Goal: Check status

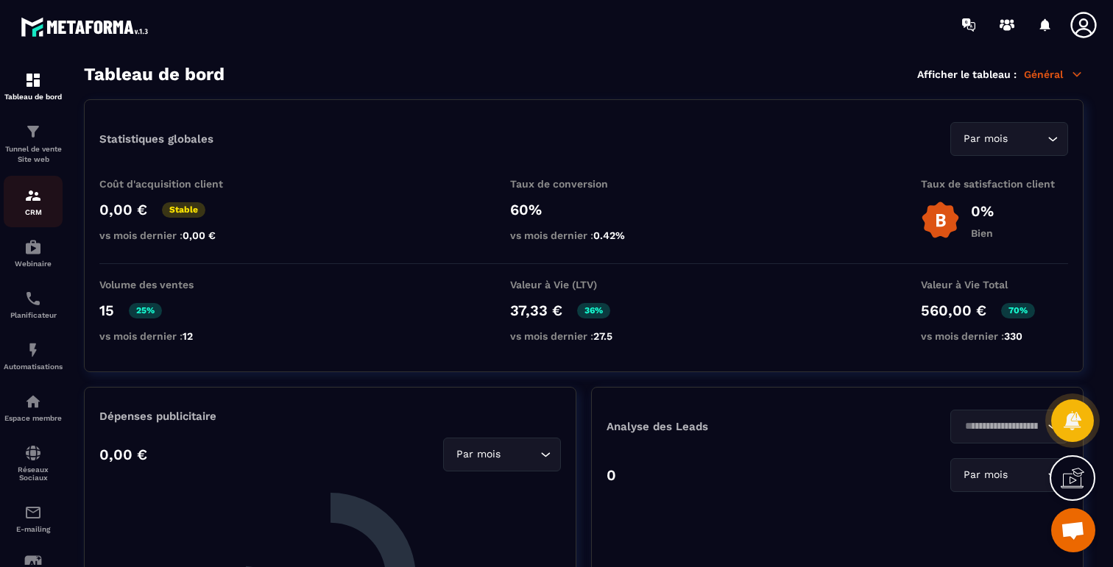
scroll to position [4290, 0]
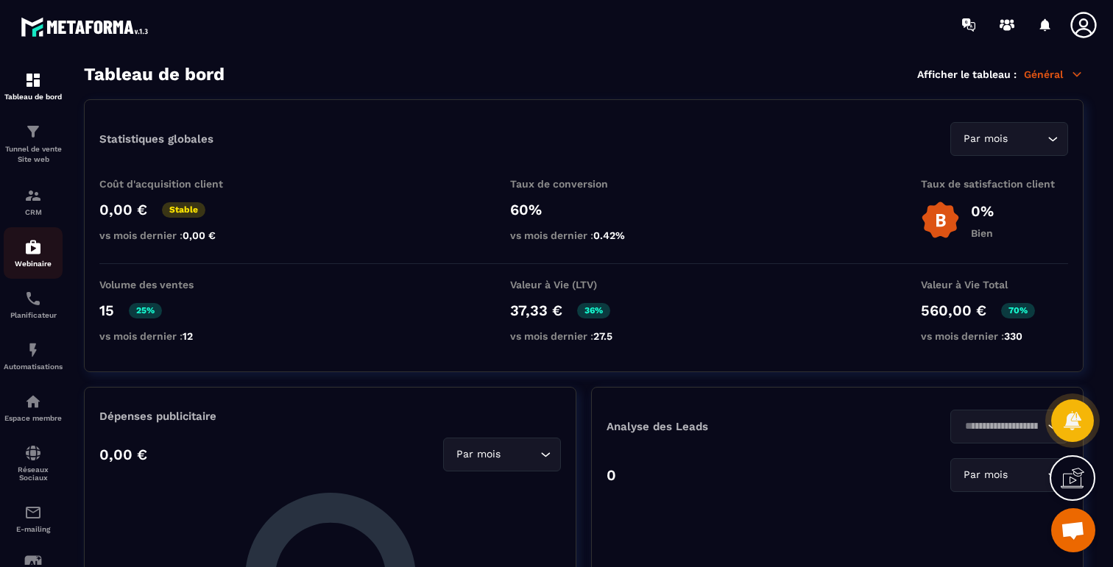
click at [21, 228] on link "Webinaire" at bounding box center [33, 253] width 59 height 52
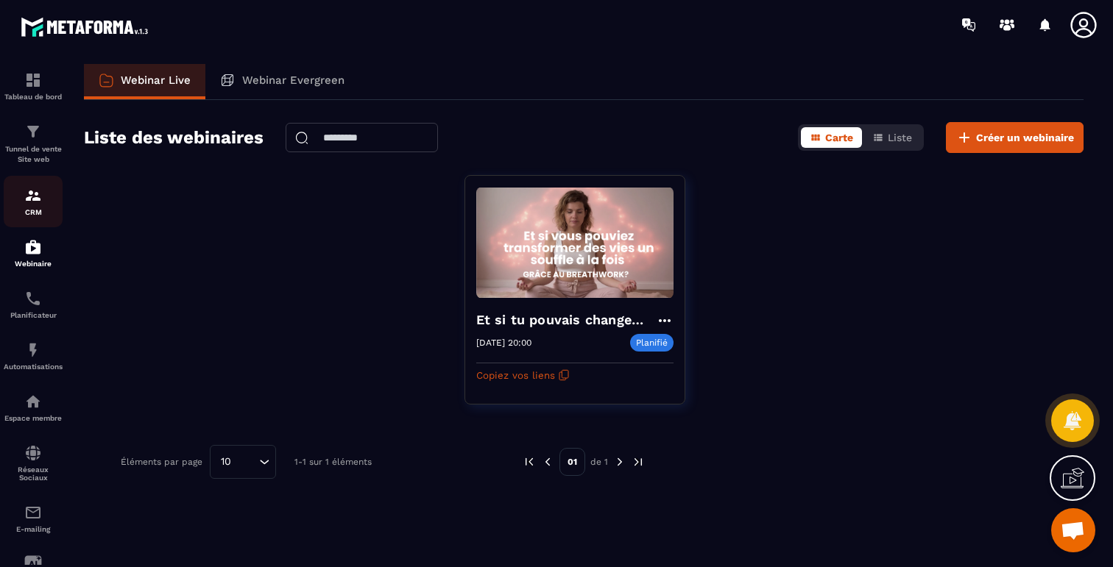
click at [25, 216] on p "CRM" at bounding box center [33, 212] width 59 height 8
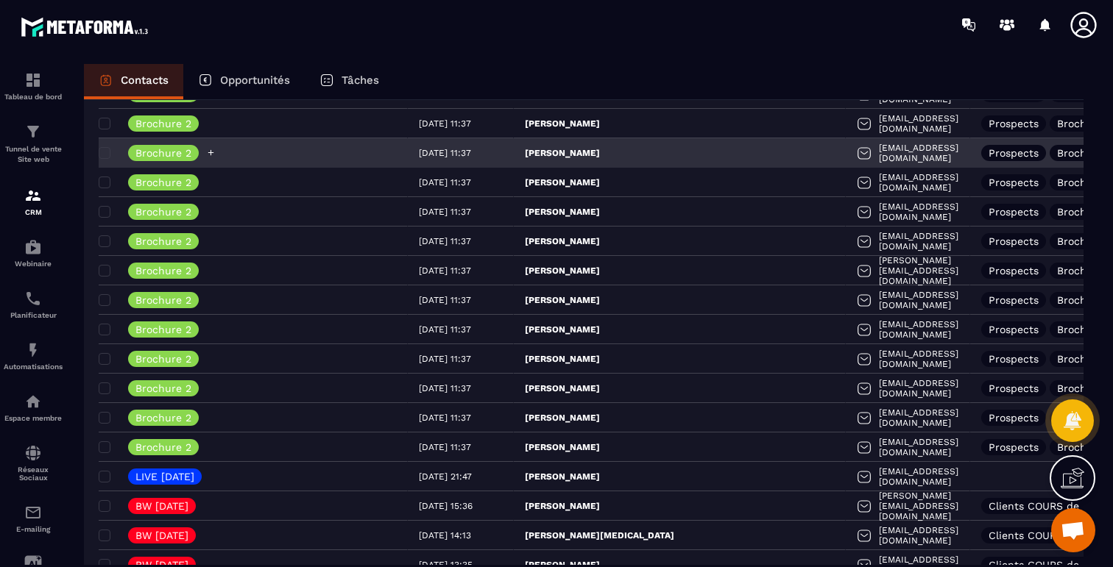
scroll to position [263, 0]
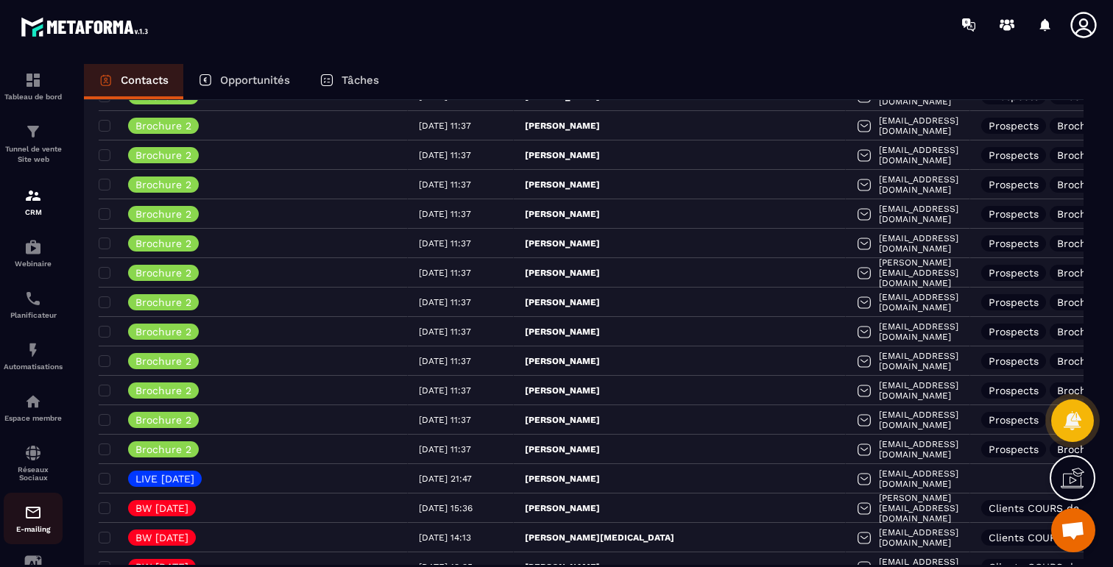
click at [32, 522] on img at bounding box center [33, 513] width 18 height 18
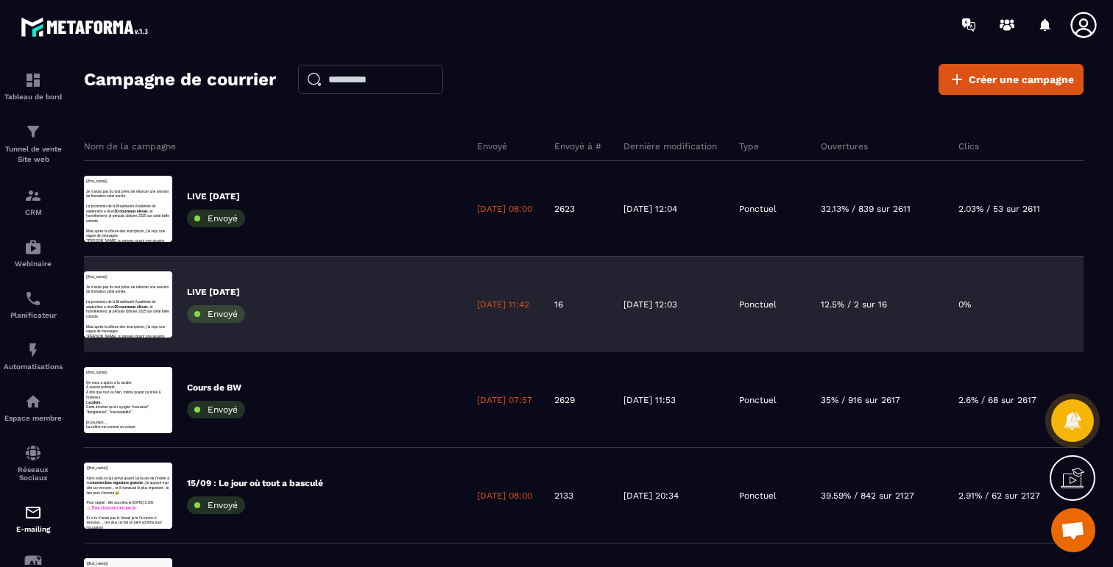
click at [876, 300] on p "12.5% / 2 sur 16" at bounding box center [853, 305] width 66 height 12
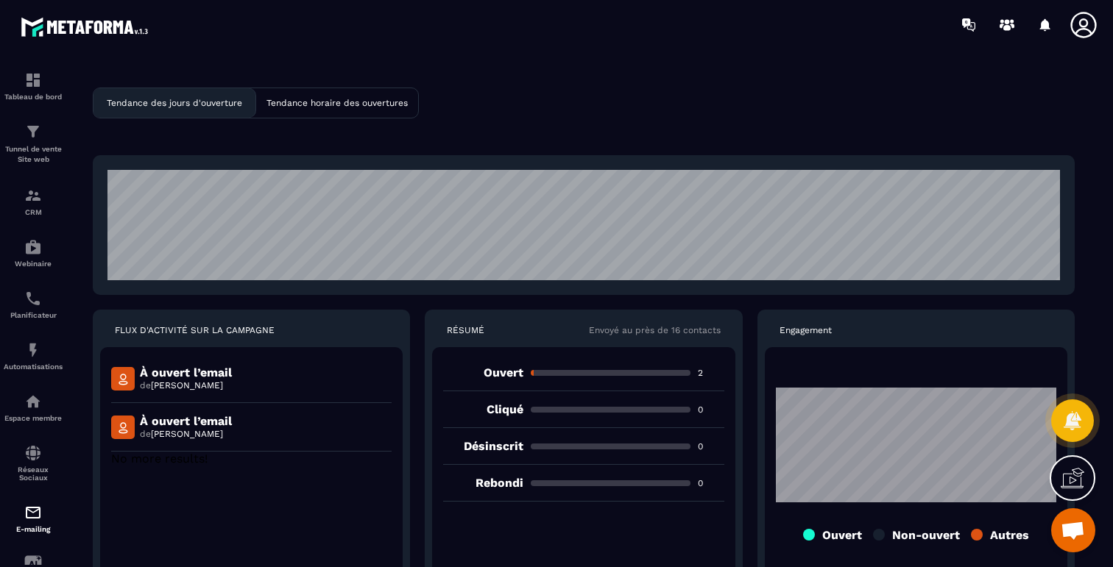
scroll to position [2, 0]
